Goal: Task Accomplishment & Management: Use online tool/utility

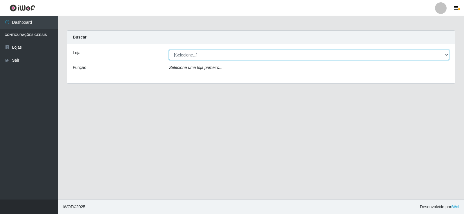
click at [445, 54] on select "[Selecione...] SuperFácil Atacado - [GEOGRAPHIC_DATA]" at bounding box center [309, 55] width 280 height 10
select select "504"
click at [169, 50] on select "[Selecione...] SuperFácil Atacado - [GEOGRAPHIC_DATA]" at bounding box center [309, 55] width 280 height 10
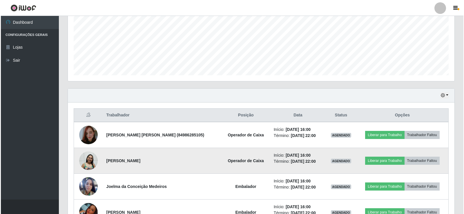
scroll to position [171, 0]
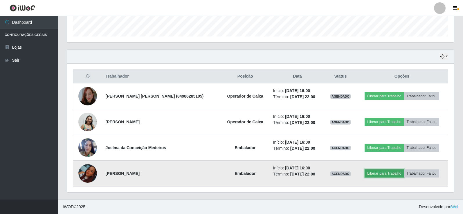
click at [373, 172] on button "Liberar para Trabalho" at bounding box center [383, 174] width 39 height 8
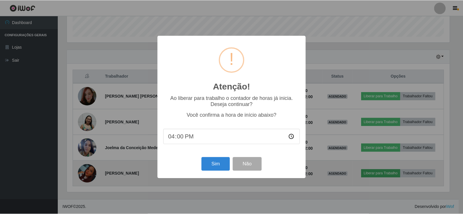
scroll to position [120, 384]
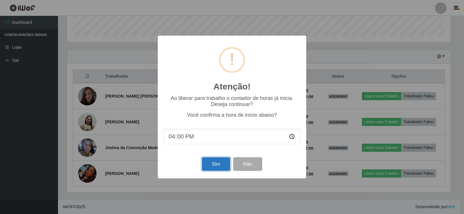
click at [216, 165] on button "Sim" at bounding box center [216, 164] width 28 height 14
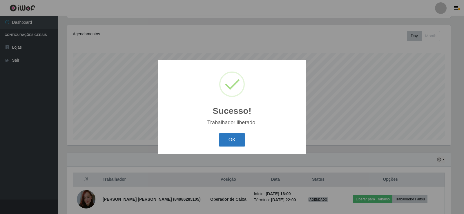
click at [236, 145] on button "OK" at bounding box center [232, 140] width 27 height 14
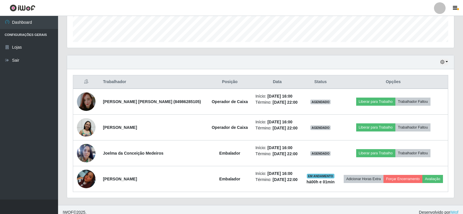
scroll to position [171, 0]
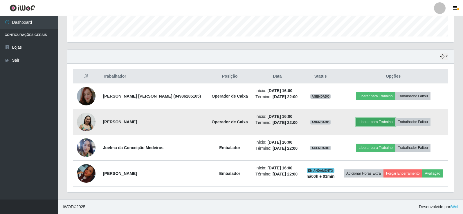
click at [372, 121] on button "Liberar para Trabalho" at bounding box center [375, 122] width 39 height 8
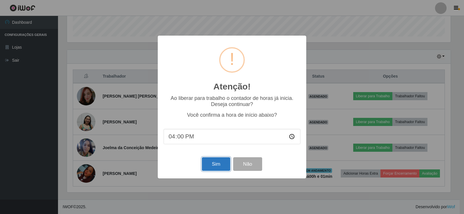
click at [212, 163] on button "Sim" at bounding box center [216, 164] width 28 height 14
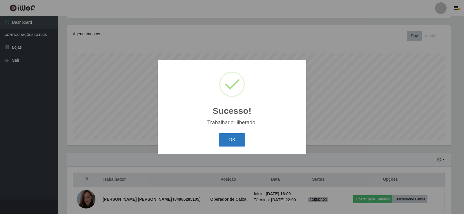
click at [229, 140] on button "OK" at bounding box center [232, 140] width 27 height 14
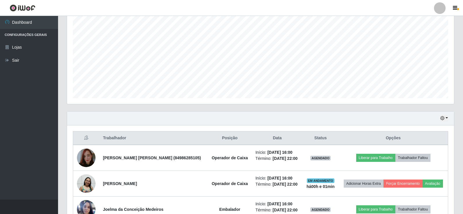
scroll to position [171, 0]
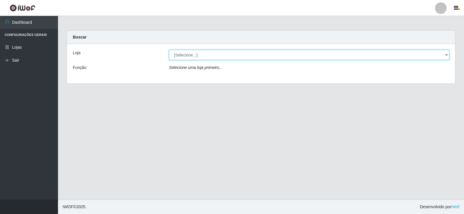
click at [448, 56] on select "[Selecione...] SuperFácil Atacado - [GEOGRAPHIC_DATA]" at bounding box center [309, 55] width 280 height 10
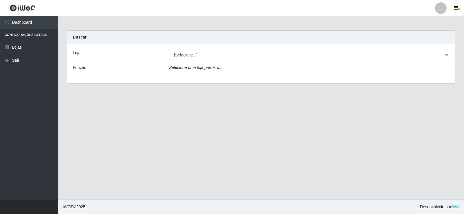
click at [407, 77] on div "Loja [Selecione...] SuperFácil Atacado - Nova Betânia Função Selecione uma loja…" at bounding box center [261, 63] width 388 height 39
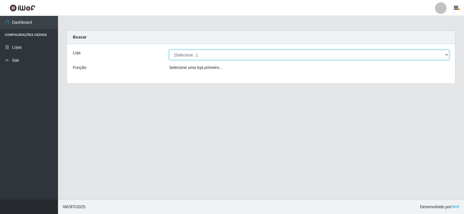
click at [412, 54] on select "[Selecione...] SuperFácil Atacado - [GEOGRAPHIC_DATA]" at bounding box center [309, 55] width 280 height 10
select select "504"
click at [169, 50] on select "[Selecione...] SuperFácil Atacado - [GEOGRAPHIC_DATA]" at bounding box center [309, 55] width 280 height 10
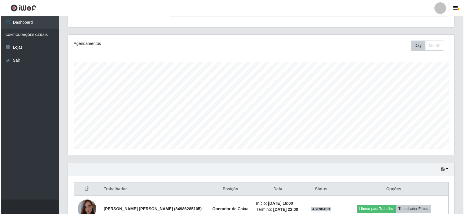
scroll to position [171, 0]
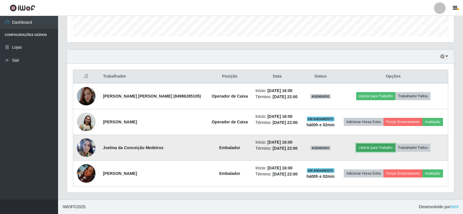
click at [380, 148] on button "Liberar para Trabalho" at bounding box center [375, 148] width 39 height 8
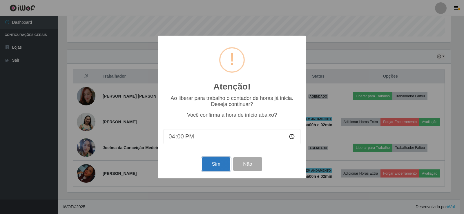
click at [213, 166] on button "Sim" at bounding box center [216, 164] width 28 height 14
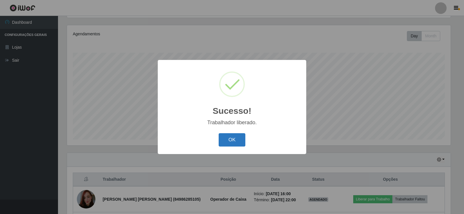
click at [229, 138] on button "OK" at bounding box center [232, 140] width 27 height 14
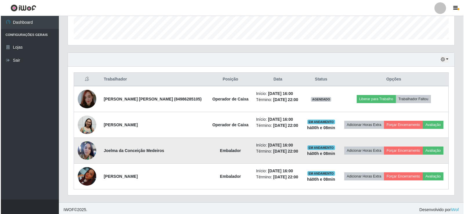
scroll to position [171, 0]
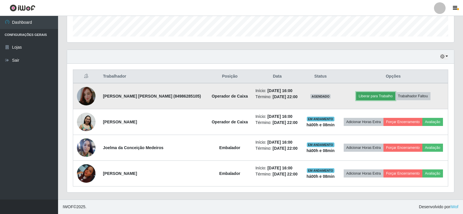
click at [384, 97] on button "Liberar para Trabalho" at bounding box center [375, 96] width 39 height 8
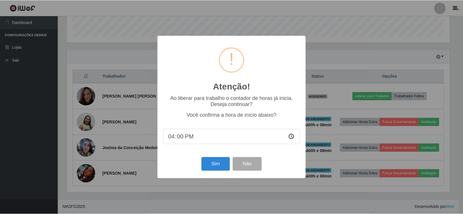
scroll to position [120, 384]
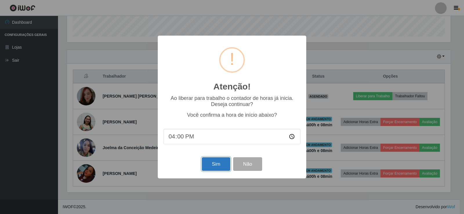
click at [220, 166] on button "Sim" at bounding box center [216, 164] width 28 height 14
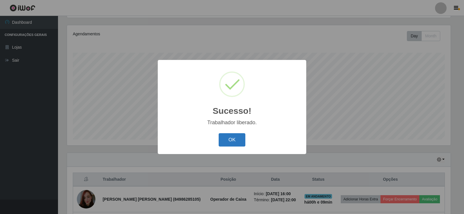
click at [234, 143] on button "OK" at bounding box center [232, 140] width 27 height 14
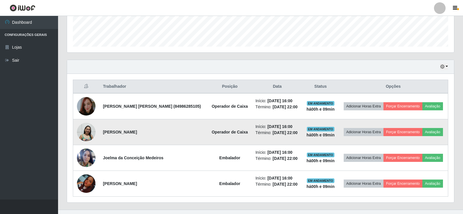
scroll to position [171, 0]
